Goal: Information Seeking & Learning: Learn about a topic

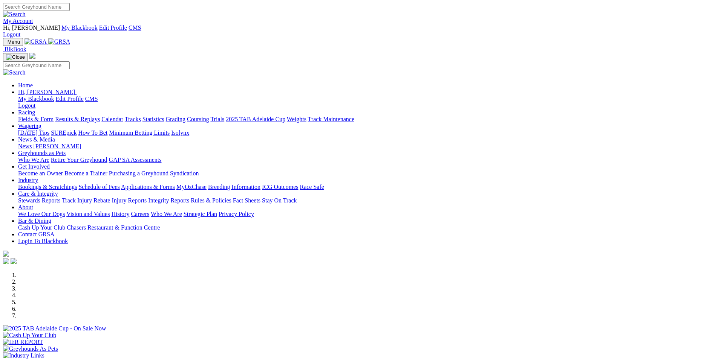
drag, startPoint x: 0, startPoint y: 0, endPoint x: 569, endPoint y: 8, distance: 569.3
click at [33, 18] on link "My Account" at bounding box center [18, 21] width 30 height 6
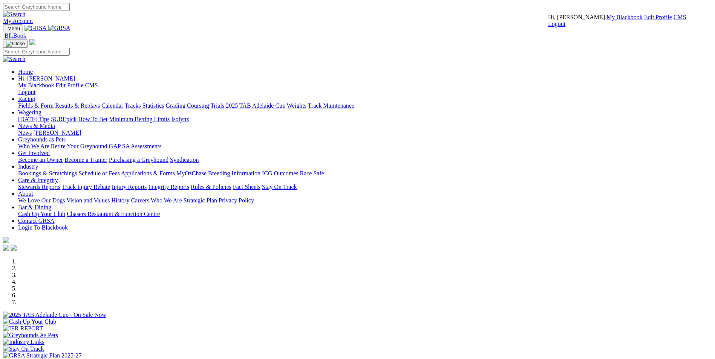
click at [673, 20] on link "CMS" at bounding box center [679, 17] width 13 height 6
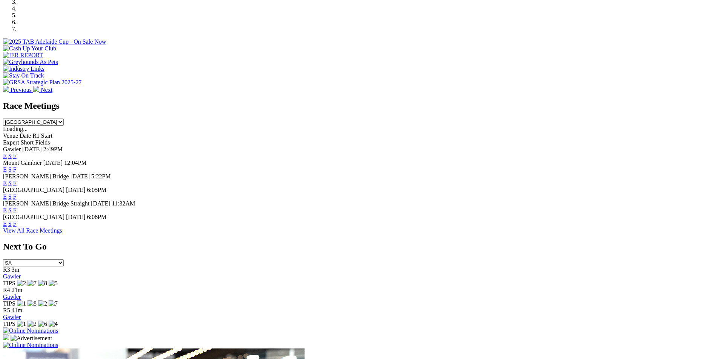
scroll to position [226, 0]
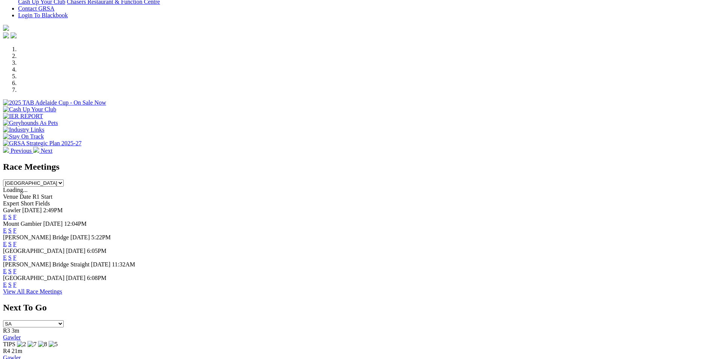
click at [7, 255] on link "E" at bounding box center [5, 258] width 4 height 6
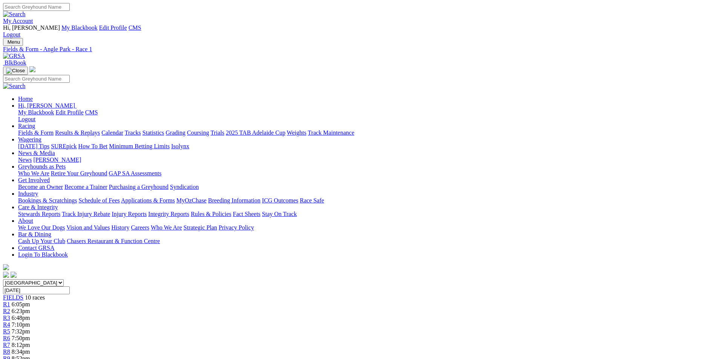
scroll to position [38, 0]
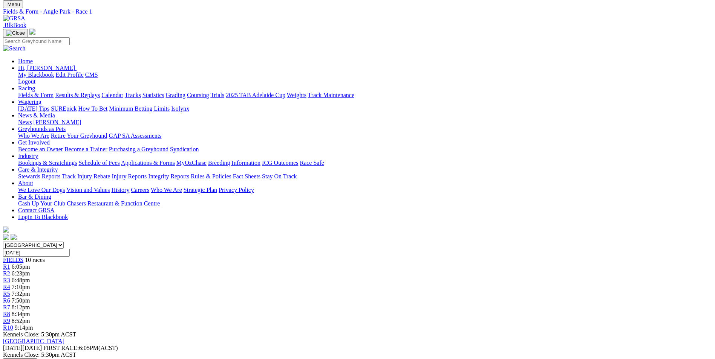
drag, startPoint x: 313, startPoint y: 297, endPoint x: 468, endPoint y: 313, distance: 156.0
copy p "Love Shine (7) can go one better here tonight on his last start 2nd from a wide…"
click at [10, 270] on link "R2" at bounding box center [6, 273] width 7 height 6
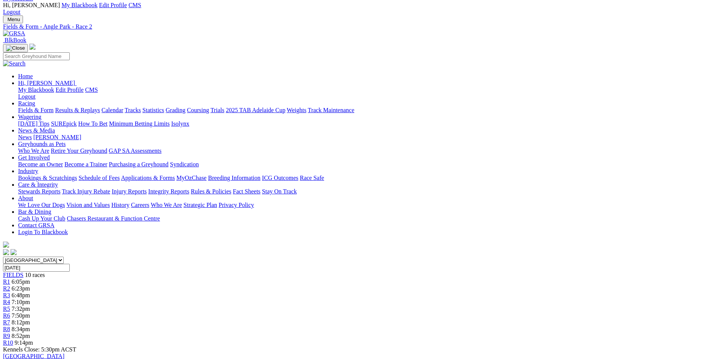
drag, startPoint x: 310, startPoint y: 323, endPoint x: 466, endPoint y: 353, distance: 159.4
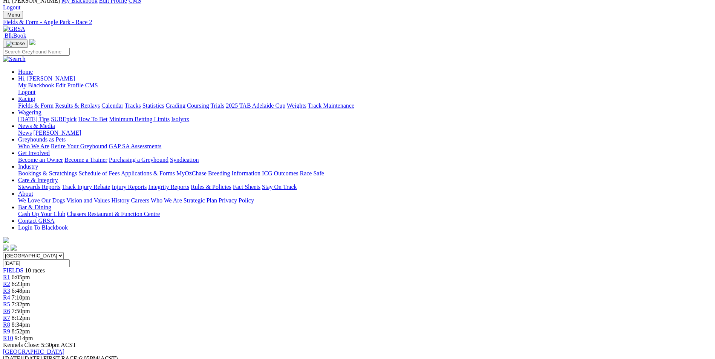
drag, startPoint x: 466, startPoint y: 353, endPoint x: 457, endPoint y: 330, distance: 24.8
drag, startPoint x: 429, startPoint y: 315, endPoint x: 308, endPoint y: 296, distance: 122.7
copy p "Aileen's Shine (2) won here at his race debut in a handy 19.73, nicely boxed he…"
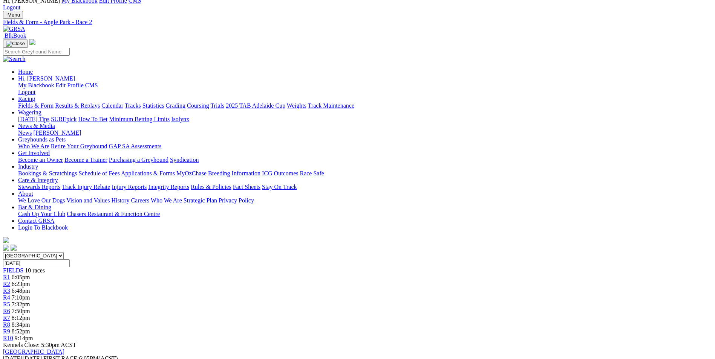
click at [276, 288] on div "R3 6:48pm" at bounding box center [357, 291] width 709 height 7
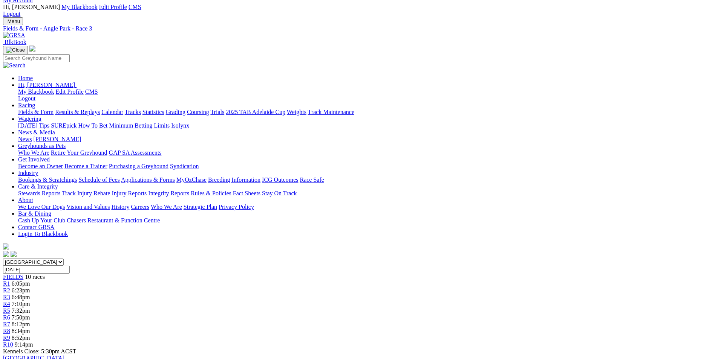
scroll to position [38, 0]
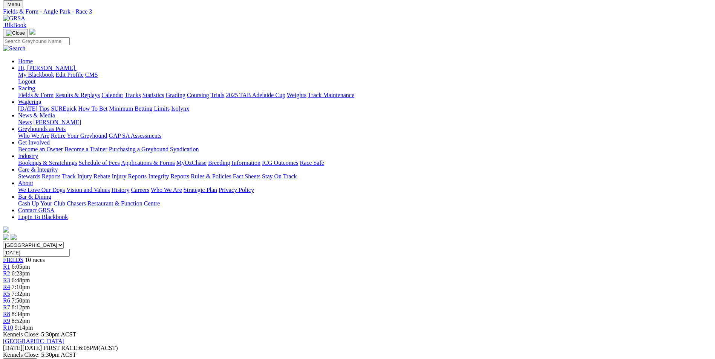
drag, startPoint x: 309, startPoint y: 286, endPoint x: 432, endPoint y: 309, distance: 125.7
copy p "Carry On Izzy (4) will take beating here on her current form, runner up at her …"
click at [10, 284] on span "R4" at bounding box center [6, 287] width 7 height 6
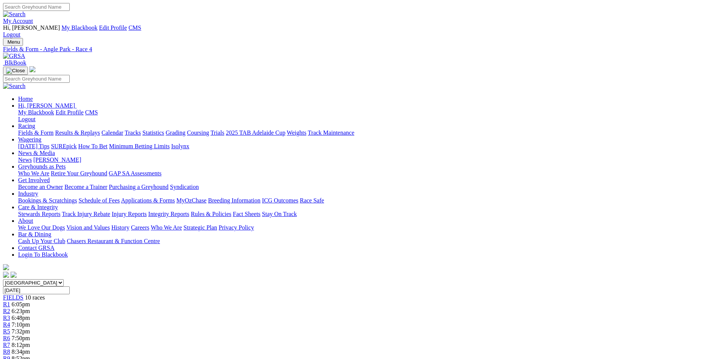
drag, startPoint x: 282, startPoint y: 309, endPoint x: 336, endPoint y: 328, distance: 57.3
copy p "Dakota Ava (5) resumed from a spell and was a handy 3rd at Gawler over the 400m…"
click at [30, 328] on span "7:32pm" at bounding box center [21, 331] width 18 height 6
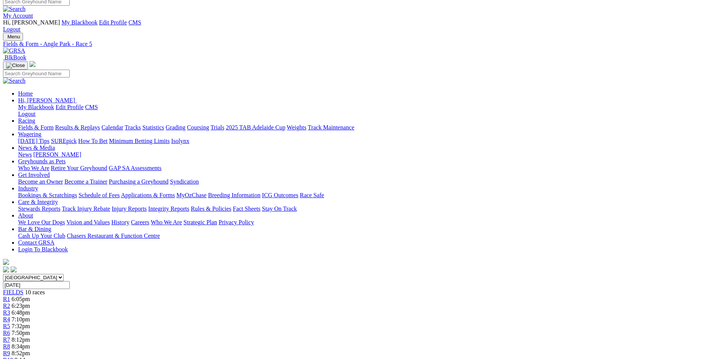
scroll to position [8, 0]
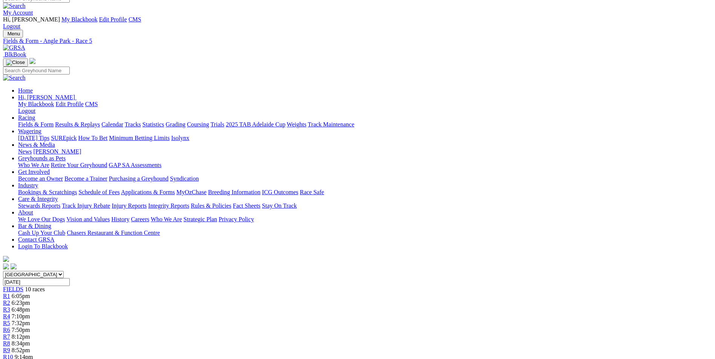
drag, startPoint x: 291, startPoint y: 334, endPoint x: 386, endPoint y: 348, distance: 95.6
copy p "Life's A Bounty (1) won three runs back from this draw at Gawler when a very sh…"
click at [30, 327] on span "7:50pm" at bounding box center [21, 330] width 18 height 6
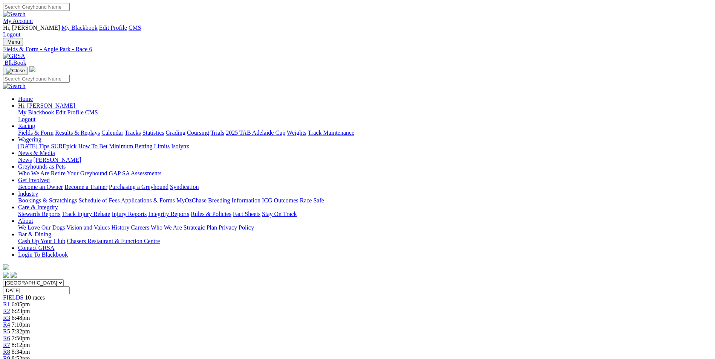
drag, startPoint x: 280, startPoint y: 321, endPoint x: 351, endPoint y: 343, distance: 74.4
copy p "Dashing Jordy (3) will start a very short price favourite here after winning he…"
click at [30, 342] on span "8:12pm" at bounding box center [21, 345] width 18 height 6
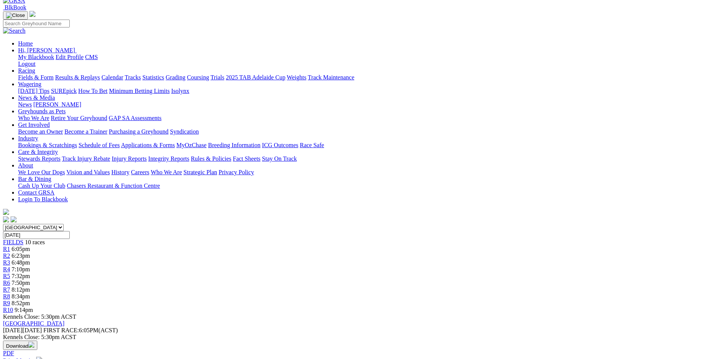
scroll to position [94, 0]
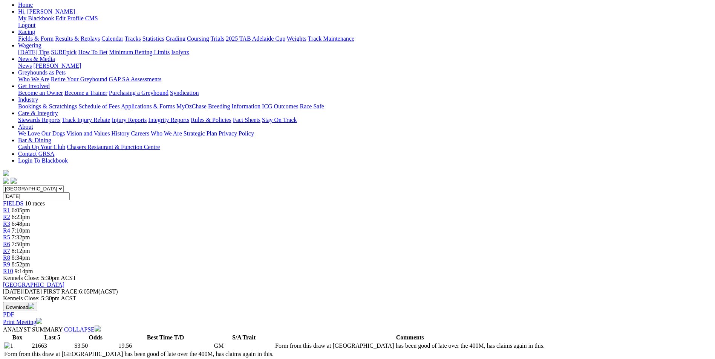
drag, startPoint x: 250, startPoint y: 336, endPoint x: 471, endPoint y: 268, distance: 231.3
copy p "Isabella's Blitz (2) has had a light freshen up since missing a place here last…"
click at [30, 255] on span "8:34pm" at bounding box center [21, 258] width 18 height 6
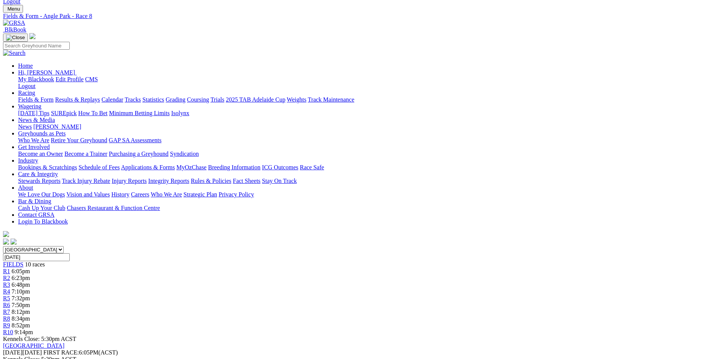
scroll to position [75, 0]
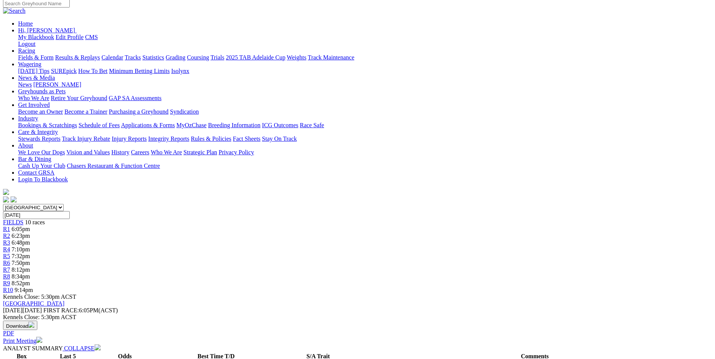
drag, startPoint x: 284, startPoint y: 261, endPoint x: 379, endPoint y: 279, distance: 97.1
copy p "Dakota Rylen (3) can bounce back here tonight on his recent form, he was a impr…"
click at [530, 280] on div "R9 8:52pm" at bounding box center [357, 283] width 709 height 7
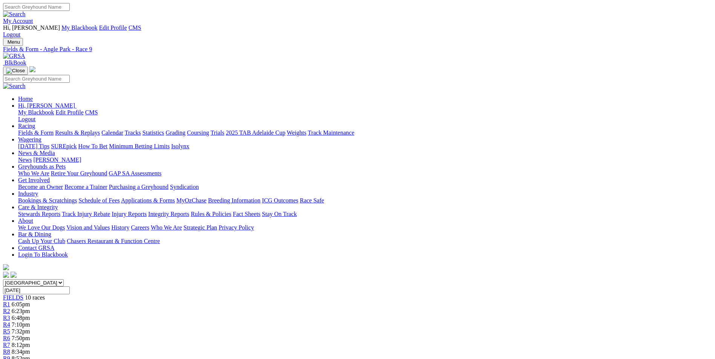
scroll to position [113, 0]
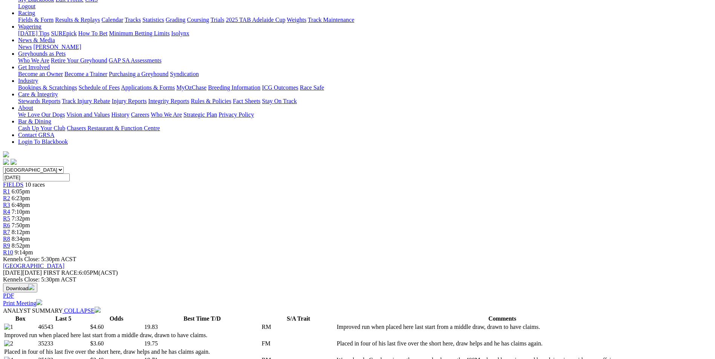
drag, startPoint x: 315, startPoint y: 209, endPoint x: 454, endPoint y: 227, distance: 139.5
copy p "Zing Matilda (4) has been in handy form over this trip in recent weeks, her box…"
click at [33, 249] on span "9:14pm" at bounding box center [24, 252] width 18 height 6
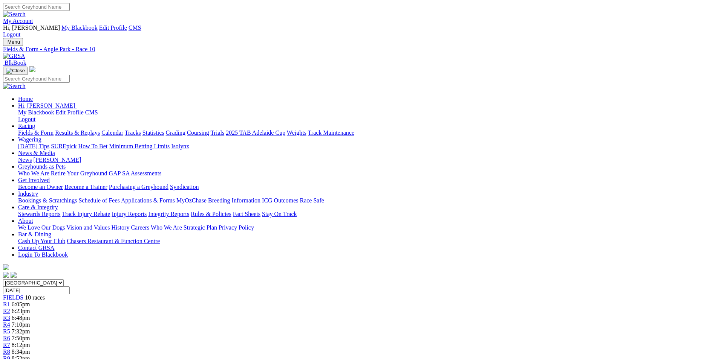
drag, startPoint x: 329, startPoint y: 308, endPoint x: 368, endPoint y: 333, distance: 46.1
copy p "Air Cruiser (4) has been doing enough of late to suggest she is a big chance ag…"
click at [25, 53] on img at bounding box center [14, 56] width 22 height 7
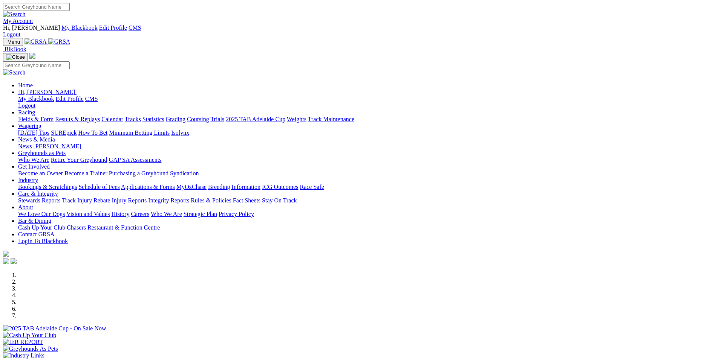
scroll to position [226, 0]
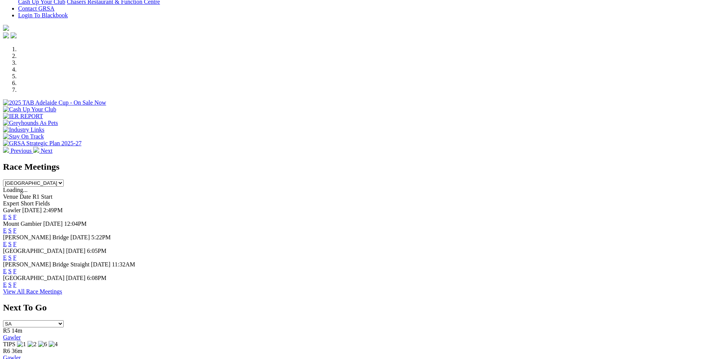
click at [7, 282] on link "E" at bounding box center [5, 285] width 4 height 6
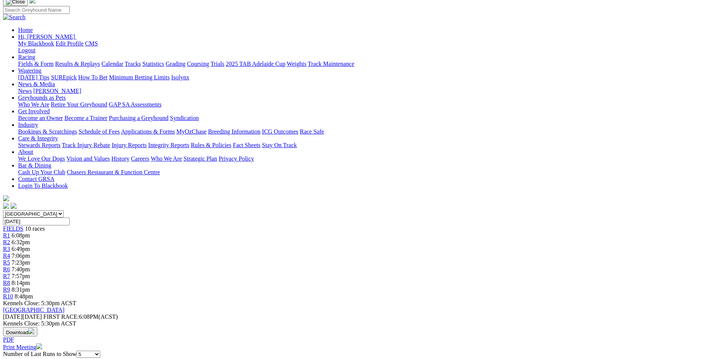
scroll to position [75, 0]
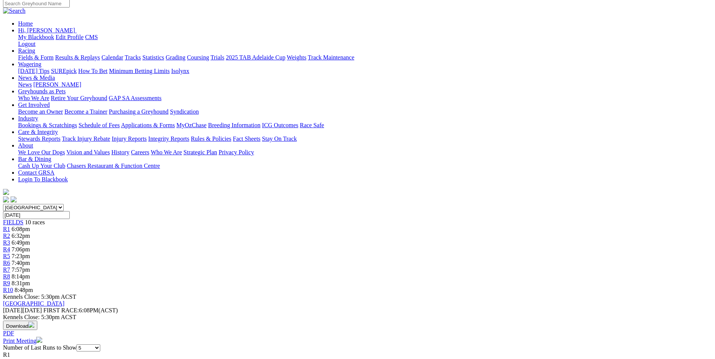
click at [10, 233] on span "R2" at bounding box center [6, 236] width 7 height 6
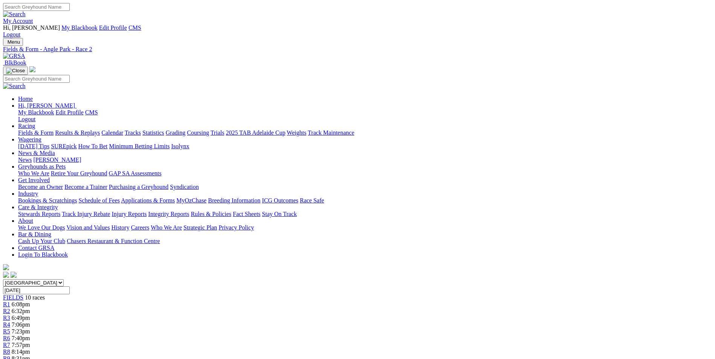
click at [281, 315] on div "R3 6:49pm" at bounding box center [357, 318] width 709 height 7
click at [315, 322] on div "R4 7:06pm" at bounding box center [357, 325] width 709 height 7
